Goal: Task Accomplishment & Management: Use online tool/utility

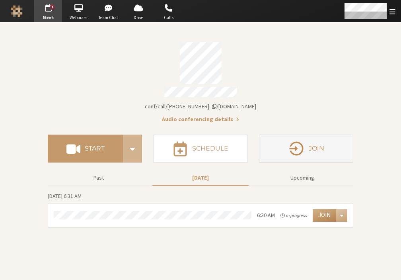
click at [315, 146] on h4 "Join" at bounding box center [317, 148] width 16 height 6
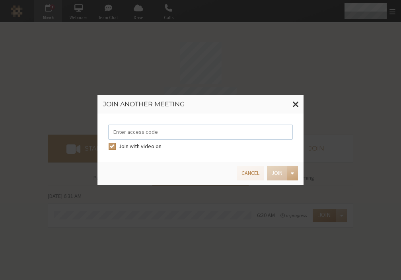
click at [166, 134] on input "tel" at bounding box center [201, 132] width 184 height 15
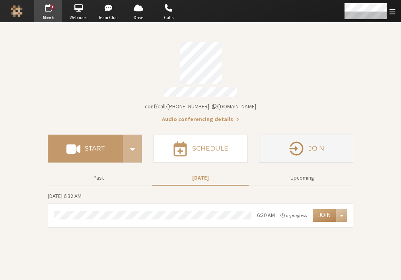
click at [299, 144] on icon "button" at bounding box center [296, 148] width 17 height 17
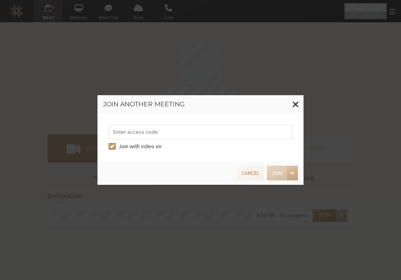
click at [155, 128] on input "tel" at bounding box center [201, 132] width 184 height 15
type input "4"
type input "84499732"
click at [275, 175] on button "Join" at bounding box center [277, 173] width 20 height 15
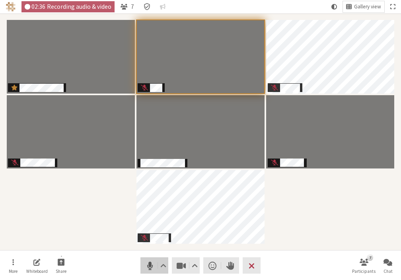
click at [151, 265] on span "Mute (Alt+A)" at bounding box center [149, 265] width 11 height 11
click at [146, 267] on span "Unmute (Alt+A)" at bounding box center [149, 265] width 11 height 11
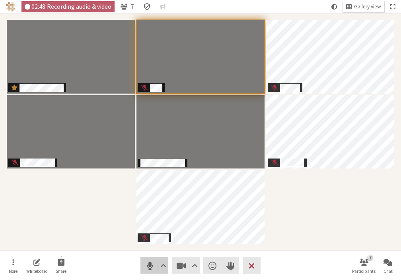
click at [151, 265] on span "Mute (Alt+A)" at bounding box center [149, 265] width 11 height 11
click at [151, 265] on span "Unmute (Alt+A)" at bounding box center [149, 265] width 11 height 11
